Goal: Transaction & Acquisition: Purchase product/service

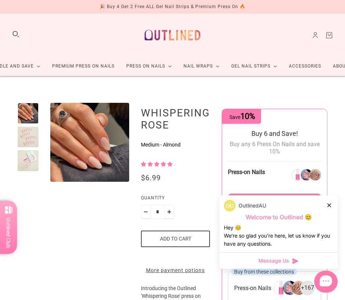
click at [26, 126] on div at bounding box center [28, 142] width 21 height 79
click at [26, 134] on div at bounding box center [28, 137] width 21 height 21
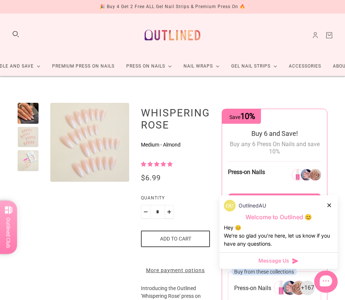
click at [25, 154] on div at bounding box center [28, 160] width 21 height 21
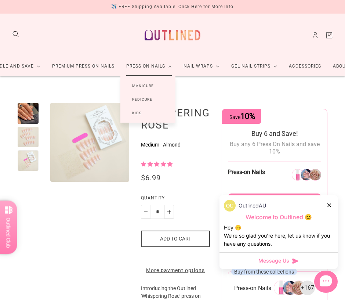
click at [151, 111] on link "Kids" at bounding box center [136, 113] width 33 height 14
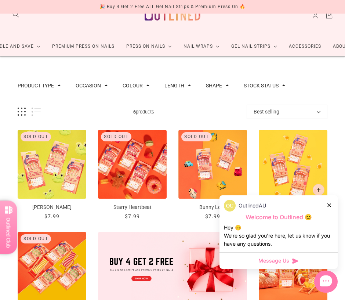
scroll to position [165, 0]
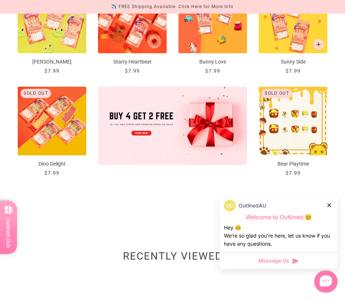
click at [276, 119] on img "Bear Playtime" at bounding box center [293, 121] width 69 height 69
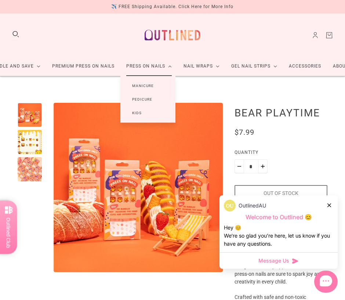
click at [139, 83] on link "Manicure" at bounding box center [142, 86] width 45 height 14
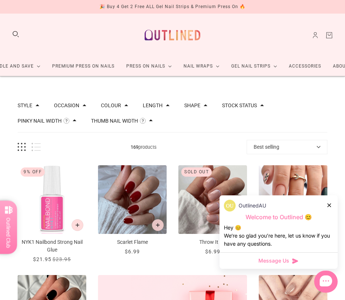
click at [328, 204] on icon at bounding box center [329, 205] width 4 height 4
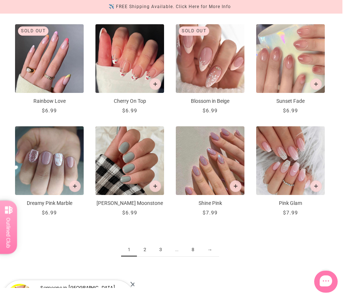
scroll to position [557, 3]
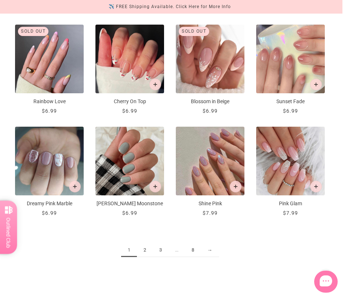
click at [146, 246] on link "2" at bounding box center [145, 250] width 16 height 14
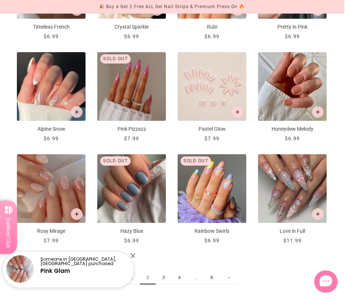
scroll to position [522, 1]
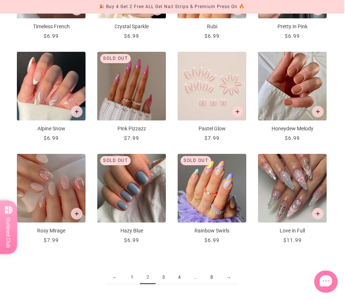
click at [163, 278] on link "3" at bounding box center [164, 278] width 16 height 14
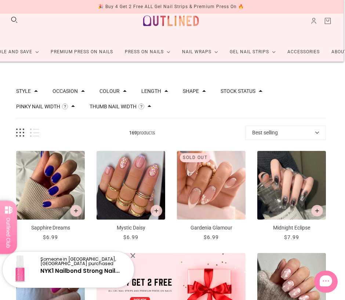
scroll to position [16, 1]
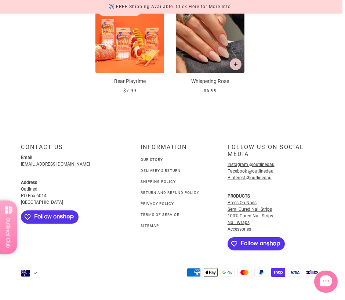
scroll to position [877, 3]
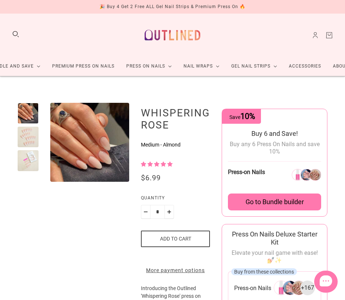
scroll to position [2, 17]
